Goal: Information Seeking & Learning: Check status

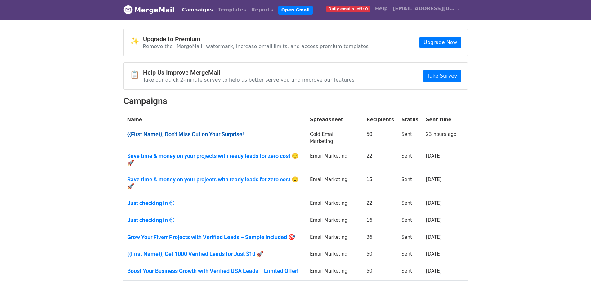
click at [209, 136] on link "{{First Name}}, Don't Miss Out on Your Surprise!" at bounding box center [214, 134] width 175 height 7
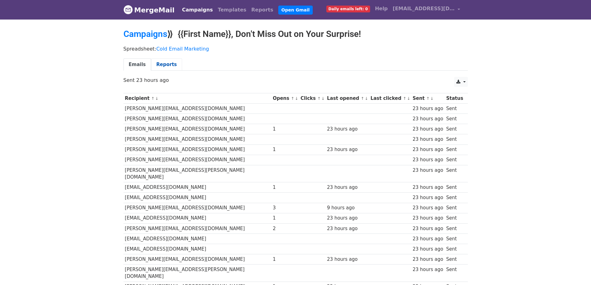
click at [172, 62] on link "Reports" at bounding box center [166, 64] width 31 height 13
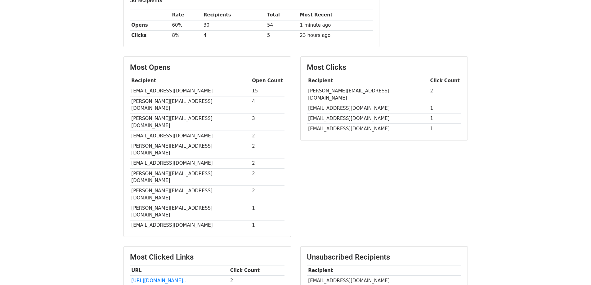
scroll to position [124, 0]
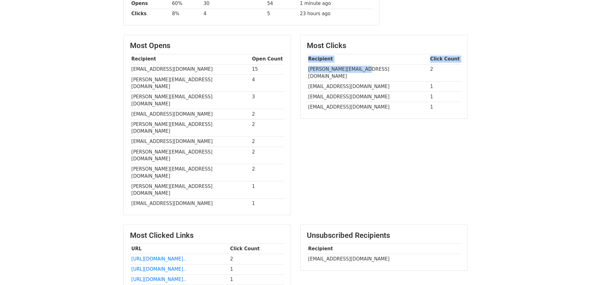
drag, startPoint x: 306, startPoint y: 68, endPoint x: 370, endPoint y: 71, distance: 64.3
click at [370, 71] on div "Most Clicks Recipient Click Count sean@agencypartner.com 2 marends@marchex.com …" at bounding box center [384, 76] width 167 height 83
drag, startPoint x: 363, startPoint y: 94, endPoint x: 362, endPoint y: 101, distance: 6.9
click at [363, 96] on tbody "Recipient Click Count sean@agencypartner.com 2 marends@marchex.com 1 mdashikur1…" at bounding box center [384, 83] width 155 height 58
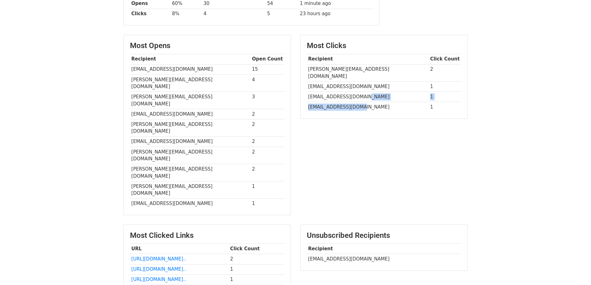
click at [362, 102] on td "rabbott@pathfind.com" at bounding box center [368, 107] width 122 height 10
click at [334, 102] on td "rabbott@pathfind.com" at bounding box center [368, 107] width 122 height 10
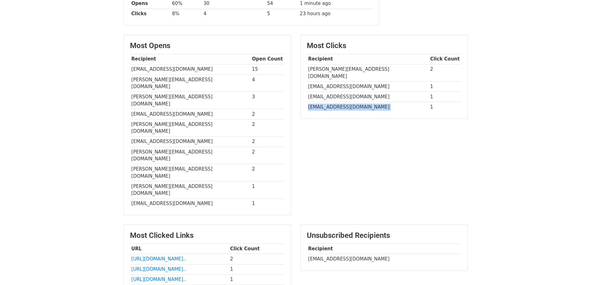
click at [334, 102] on td "rabbott@pathfind.com" at bounding box center [368, 107] width 122 height 10
click at [327, 102] on td "rabbott@pathfind.com" at bounding box center [368, 107] width 122 height 10
drag, startPoint x: 307, startPoint y: 219, endPoint x: 367, endPoint y: 220, distance: 59.9
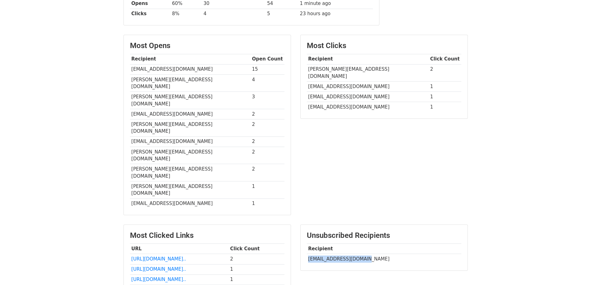
click at [367, 254] on td "bknoonan@overwatch.vet" at bounding box center [384, 259] width 155 height 10
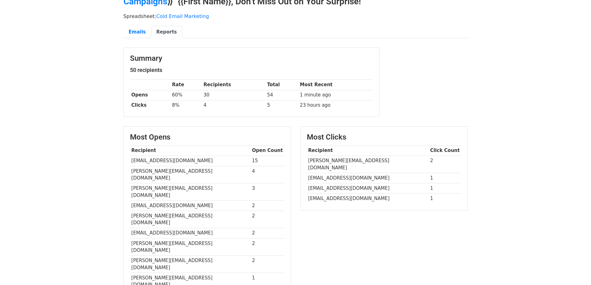
scroll to position [31, 0]
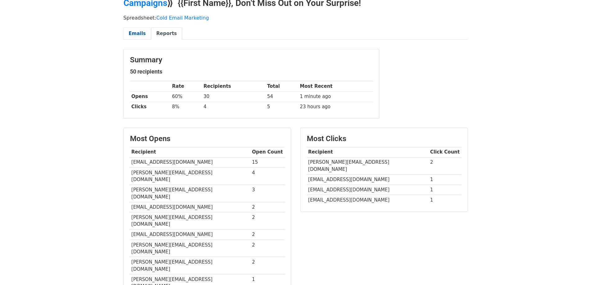
click at [132, 33] on link "Emails" at bounding box center [138, 33] width 28 height 13
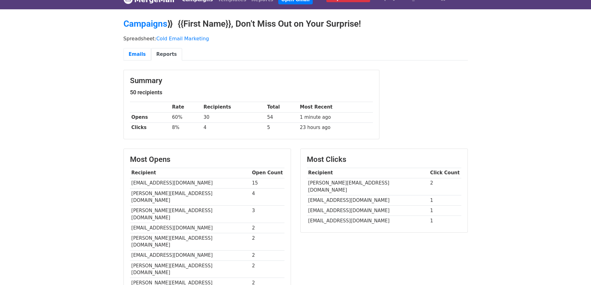
scroll to position [0, 0]
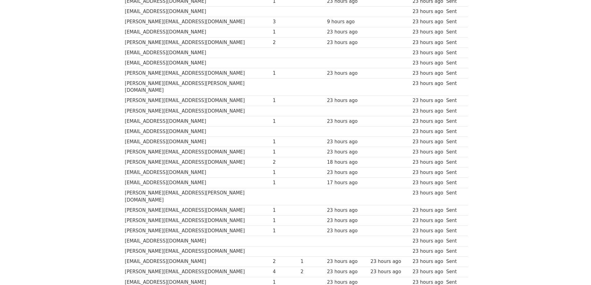
scroll to position [372, 0]
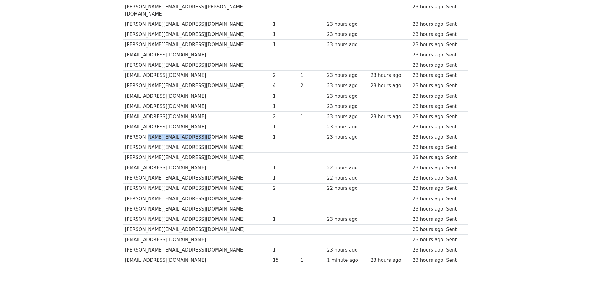
drag, startPoint x: 143, startPoint y: 111, endPoint x: 218, endPoint y: 114, distance: 74.2
click at [218, 132] on td "[PERSON_NAME][EMAIL_ADDRESS][DOMAIN_NAME]" at bounding box center [198, 137] width 148 height 10
click at [143, 142] on td "[PERSON_NAME][EMAIL_ADDRESS][DOMAIN_NAME]" at bounding box center [198, 147] width 148 height 10
drag, startPoint x: 139, startPoint y: 126, endPoint x: 168, endPoint y: 128, distance: 29.2
click at [168, 142] on td "dona@adrbms.com" at bounding box center [198, 147] width 148 height 10
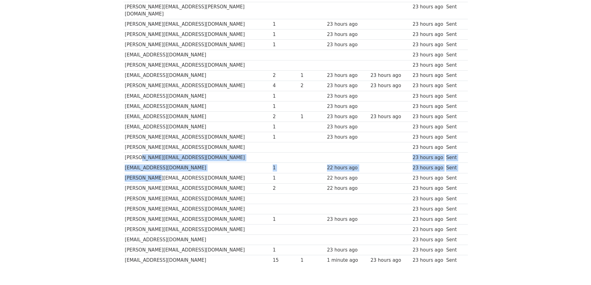
drag, startPoint x: 138, startPoint y: 137, endPoint x: 148, endPoint y: 154, distance: 20.0
click at [145, 163] on td "memo@1marketingidea.com" at bounding box center [198, 168] width 148 height 10
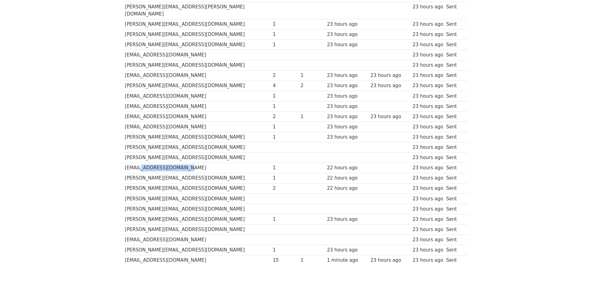
drag, startPoint x: 143, startPoint y: 148, endPoint x: 198, endPoint y: 149, distance: 54.3
click at [198, 163] on td "memo@1marketingidea.com" at bounding box center [198, 168] width 148 height 10
click at [194, 163] on td "memo@1marketingidea.com" at bounding box center [198, 168] width 148 height 10
drag, startPoint x: 189, startPoint y: 145, endPoint x: 124, endPoint y: 146, distance: 64.9
click at [124, 163] on td "memo@1marketingidea.com" at bounding box center [198, 168] width 148 height 10
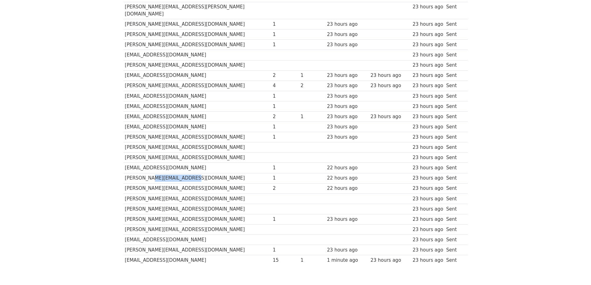
drag, startPoint x: 144, startPoint y: 157, endPoint x: 197, endPoint y: 159, distance: 52.8
click at [209, 173] on td "jennifer@jennymiranda.com" at bounding box center [198, 178] width 148 height 10
drag, startPoint x: 137, startPoint y: 167, endPoint x: 231, endPoint y: 166, distance: 93.4
click at [231, 183] on td "[PERSON_NAME][EMAIL_ADDRESS][DOMAIN_NAME]" at bounding box center [198, 188] width 148 height 10
drag, startPoint x: 198, startPoint y: 176, endPoint x: 212, endPoint y: 178, distance: 14.3
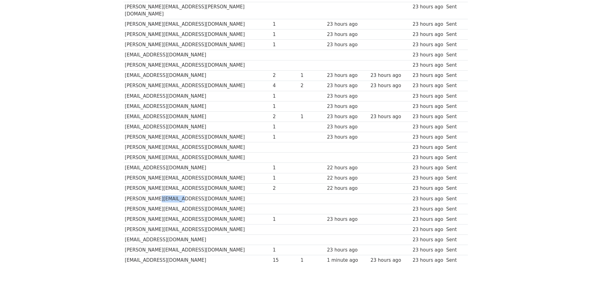
click at [217, 194] on td "johnk@drawcrowds.com" at bounding box center [198, 199] width 148 height 10
drag, startPoint x: 152, startPoint y: 192, endPoint x: 162, endPoint y: 211, distance: 21.3
click at [214, 214] on td "danny@upgrow.io" at bounding box center [198, 219] width 148 height 10
drag, startPoint x: 158, startPoint y: 213, endPoint x: 218, endPoint y: 222, distance: 60.5
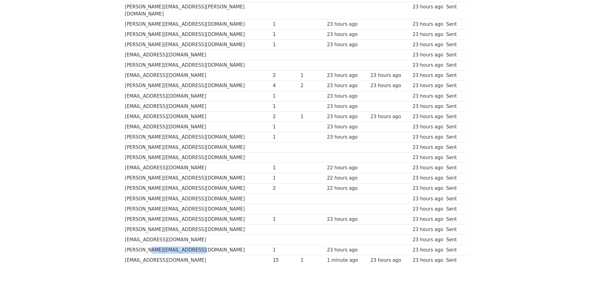
drag, startPoint x: 187, startPoint y: 232, endPoint x: 187, endPoint y: 239, distance: 7.1
click at [205, 245] on td "katelyn@enfluencestudio.com" at bounding box center [198, 250] width 148 height 10
drag, startPoint x: 148, startPoint y: 239, endPoint x: 184, endPoint y: 238, distance: 36.3
click at [186, 255] on td "mdashikur1213@gmail.com" at bounding box center [198, 260] width 148 height 10
drag, startPoint x: 127, startPoint y: 239, endPoint x: 195, endPoint y: 238, distance: 68.3
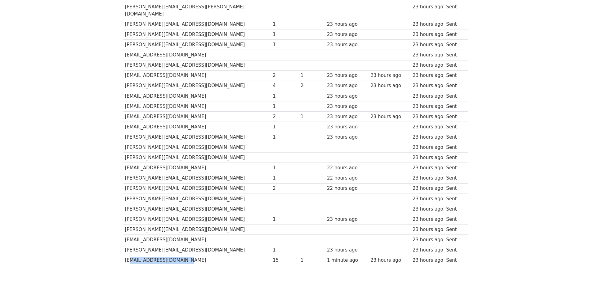
click at [195, 255] on td "mdashikur1213@gmail.com" at bounding box center [198, 260] width 148 height 10
drag, startPoint x: 152, startPoint y: 224, endPoint x: 229, endPoint y: 221, distance: 77.1
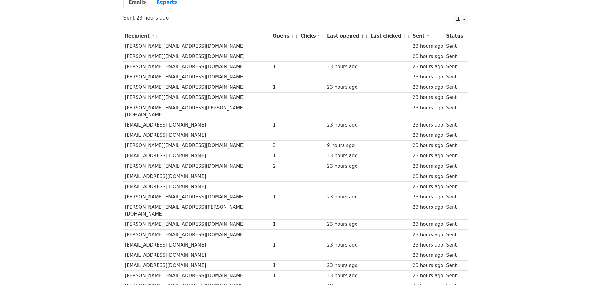
scroll to position [62, 0]
drag, startPoint x: 155, startPoint y: 86, endPoint x: 201, endPoint y: 91, distance: 45.6
click at [189, 86] on td "michael@ezzey.com" at bounding box center [198, 88] width 148 height 10
drag, startPoint x: 143, startPoint y: 114, endPoint x: 191, endPoint y: 121, distance: 48.0
click at [198, 120] on td "roman@empowerdirect.com" at bounding box center [198, 125] width 148 height 10
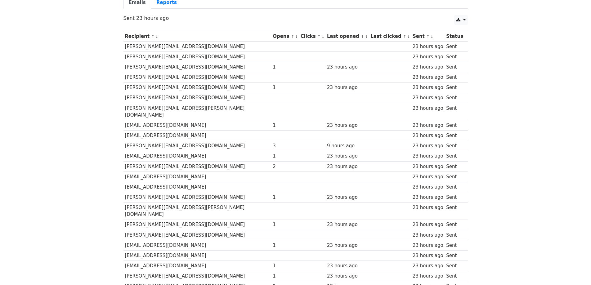
drag, startPoint x: 212, startPoint y: 47, endPoint x: 154, endPoint y: 48, distance: 58.4
click at [231, 47] on td "john@greendaysgroup.com" at bounding box center [198, 47] width 148 height 10
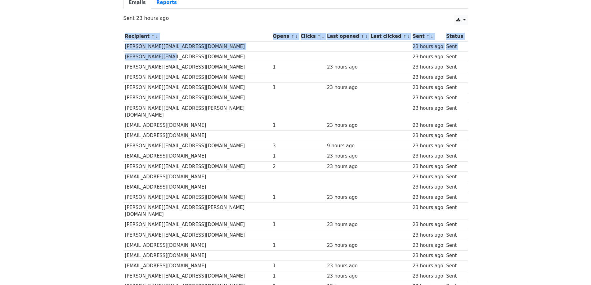
drag, startPoint x: 122, startPoint y: 57, endPoint x: 215, endPoint y: 58, distance: 93.1
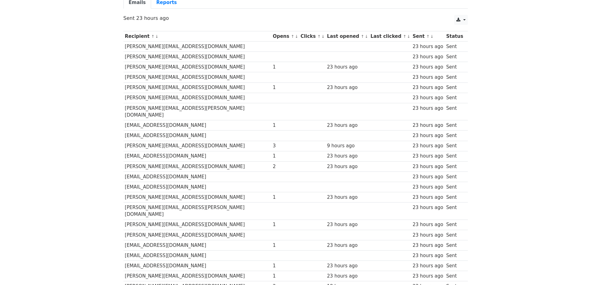
drag, startPoint x: 144, startPoint y: 109, endPoint x: 160, endPoint y: 109, distance: 15.8
click at [160, 109] on td "cheryl@mack-made.com" at bounding box center [198, 111] width 148 height 17
drag, startPoint x: 148, startPoint y: 116, endPoint x: 193, endPoint y: 117, distance: 44.7
click at [193, 120] on td "roman@empowerdirect.com" at bounding box center [198, 125] width 148 height 10
drag, startPoint x: 145, startPoint y: 124, endPoint x: 156, endPoint y: 132, distance: 13.7
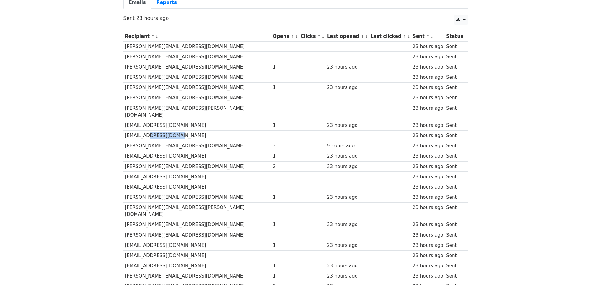
click at [199, 131] on td "jc@palmera.marketing" at bounding box center [198, 136] width 148 height 10
drag, startPoint x: 157, startPoint y: 146, endPoint x: 185, endPoint y: 149, distance: 28.4
click at [191, 151] on td "moe@oriondigitalmedia.com" at bounding box center [198, 156] width 148 height 10
drag, startPoint x: 173, startPoint y: 164, endPoint x: 188, endPoint y: 165, distance: 14.9
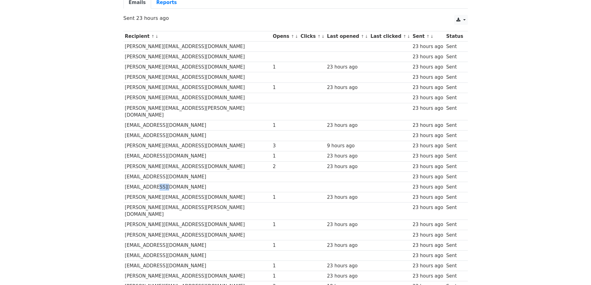
drag, startPoint x: 157, startPoint y: 177, endPoint x: 167, endPoint y: 186, distance: 13.5
click at [173, 183] on td "cammy@wheelhouseva.com" at bounding box center [198, 187] width 148 height 10
click at [164, 203] on td "kim.dixon@insights-llc.com" at bounding box center [198, 211] width 148 height 17
drag, startPoint x: 160, startPoint y: 209, endPoint x: 157, endPoint y: 216, distance: 7.9
click at [179, 220] on td "keith@gosparkleads.com" at bounding box center [198, 225] width 148 height 10
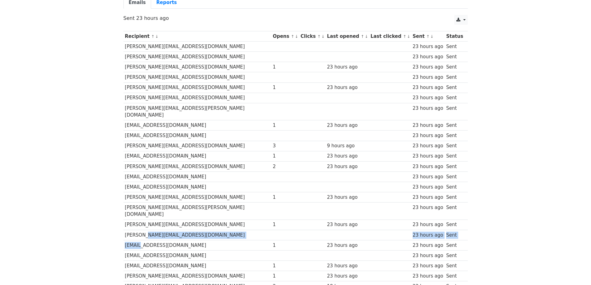
drag, startPoint x: 156, startPoint y: 223, endPoint x: 139, endPoint y: 232, distance: 19.2
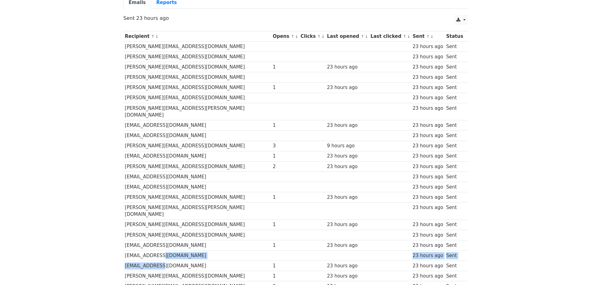
drag, startPoint x: 138, startPoint y: 94, endPoint x: 192, endPoint y: 100, distance: 54.4
click at [192, 100] on td "ross@ezzey.com" at bounding box center [198, 98] width 148 height 10
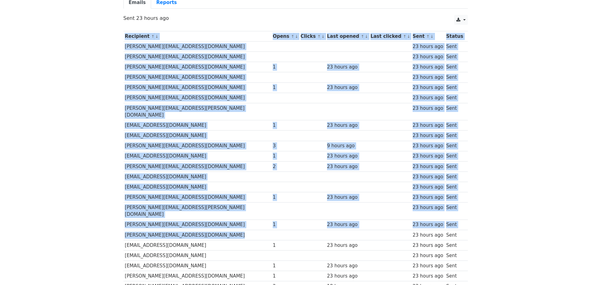
drag, startPoint x: 122, startPoint y: 46, endPoint x: 236, endPoint y: 113, distance: 132.4
click at [181, 50] on td "john@greendaysgroup.com" at bounding box center [198, 47] width 148 height 10
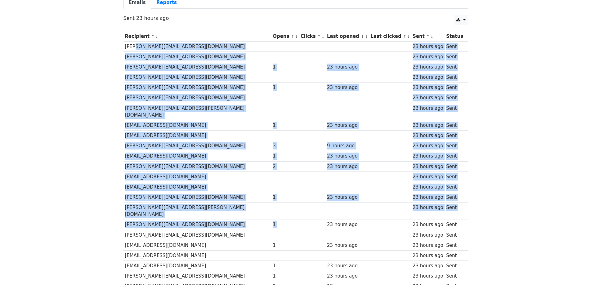
drag, startPoint x: 130, startPoint y: 48, endPoint x: 295, endPoint y: 194, distance: 219.4
click at [165, 55] on td "todd@wirebuzz.com" at bounding box center [198, 57] width 148 height 10
drag, startPoint x: 126, startPoint y: 46, endPoint x: 346, endPoint y: 191, distance: 263.4
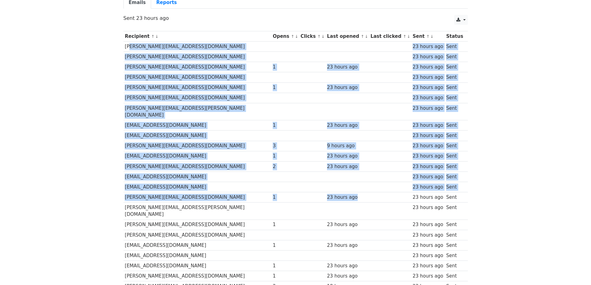
click at [392, 85] on td at bounding box center [390, 88] width 42 height 10
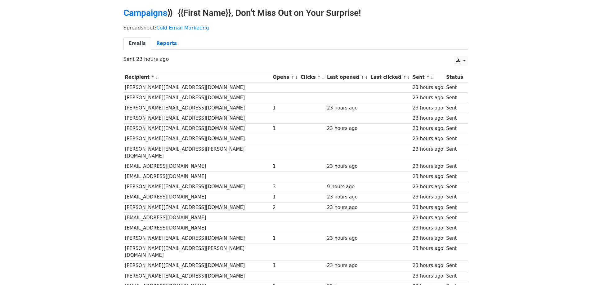
scroll to position [0, 0]
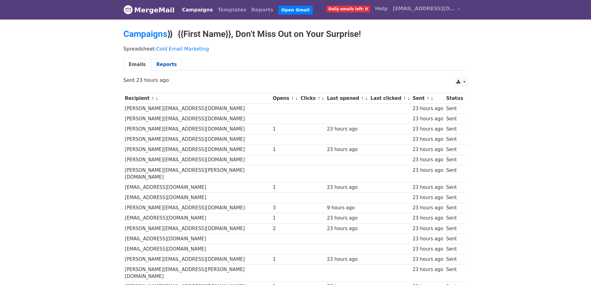
click at [159, 61] on link "Reports" at bounding box center [166, 64] width 31 height 13
